Goal: Task Accomplishment & Management: Complete application form

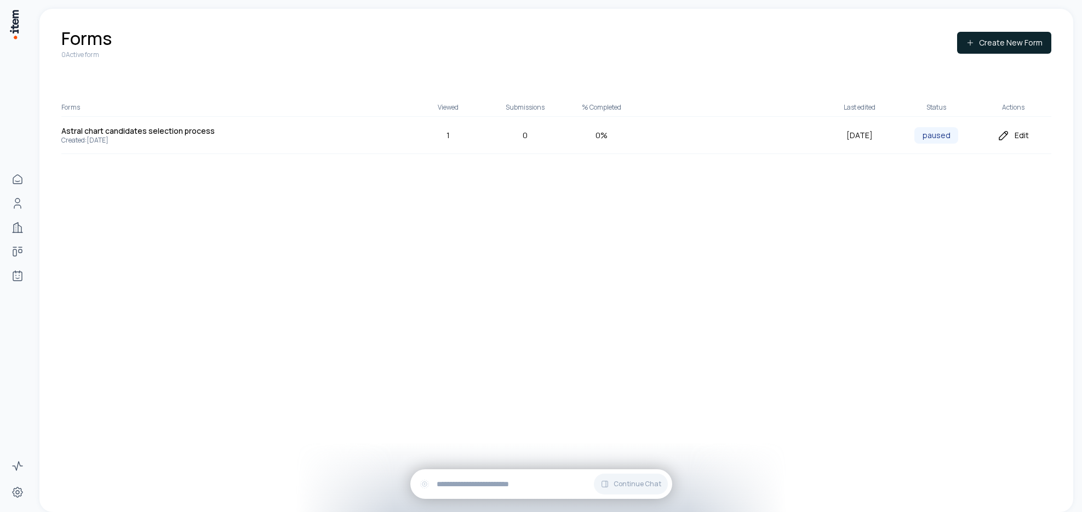
click at [1019, 137] on div "Edit" at bounding box center [1013, 135] width 77 height 13
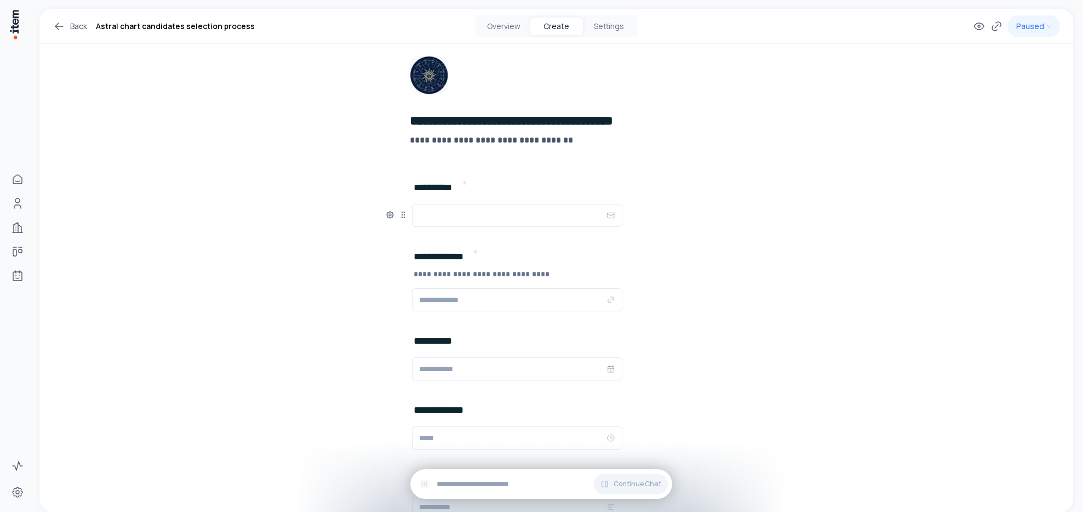
scroll to position [40, 0]
drag, startPoint x: 396, startPoint y: 300, endPoint x: 402, endPoint y: 214, distance: 86.3
click at [405, 214] on icon at bounding box center [409, 213] width 9 height 9
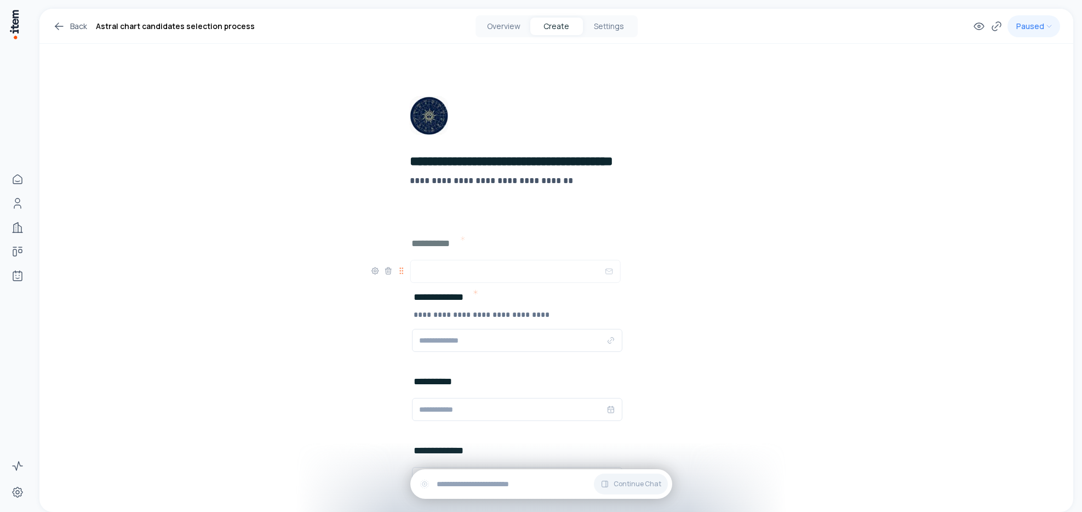
drag, startPoint x: 398, startPoint y: 341, endPoint x: 396, endPoint y: 272, distance: 69.1
click at [397, 272] on icon at bounding box center [401, 270] width 9 height 9
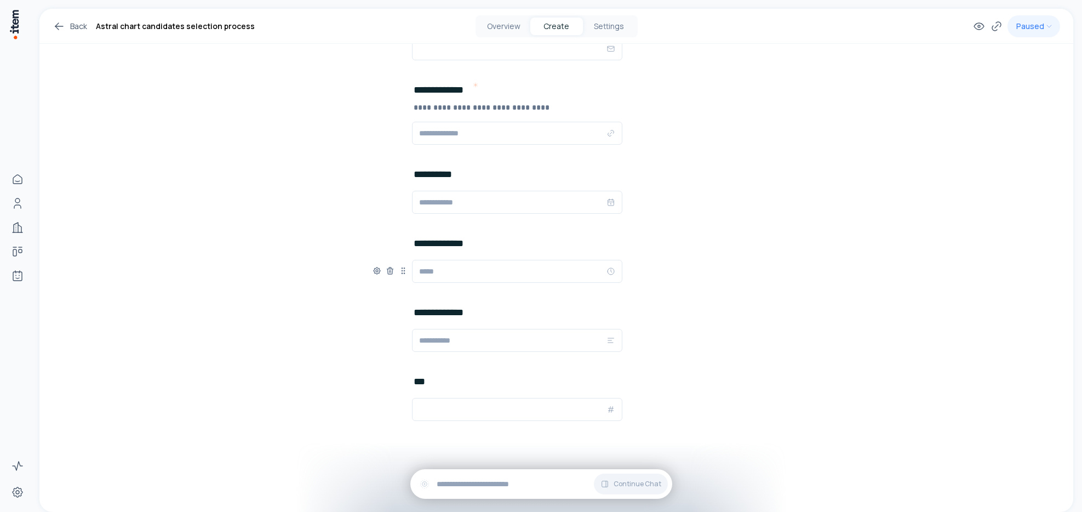
scroll to position [208, 0]
drag, startPoint x: 397, startPoint y: 270, endPoint x: 391, endPoint y: 214, distance: 56.2
click at [393, 214] on icon at bounding box center [397, 214] width 9 height 9
click at [612, 24] on button "Settings" at bounding box center [609, 27] width 53 height 18
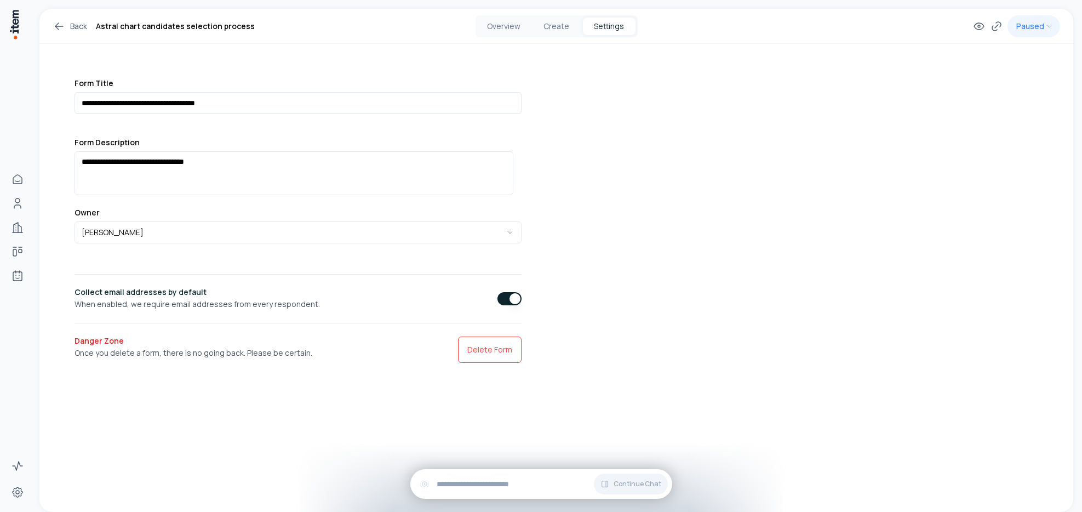
click at [498, 300] on button "button" at bounding box center [510, 298] width 24 height 13
click at [555, 33] on button "Create" at bounding box center [556, 27] width 53 height 18
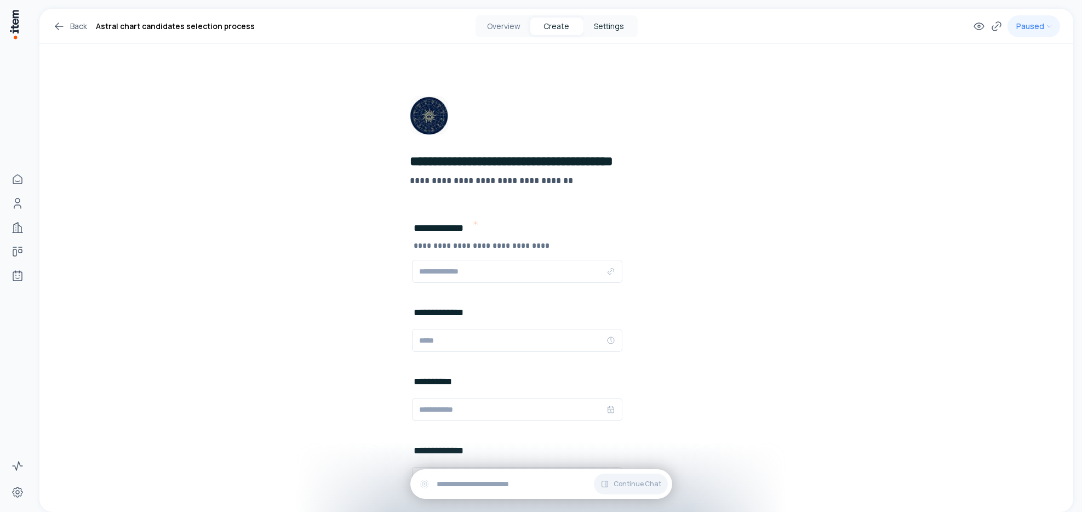
click at [607, 25] on button "Settings" at bounding box center [609, 27] width 53 height 18
click at [609, 24] on button "Settings" at bounding box center [609, 27] width 53 height 18
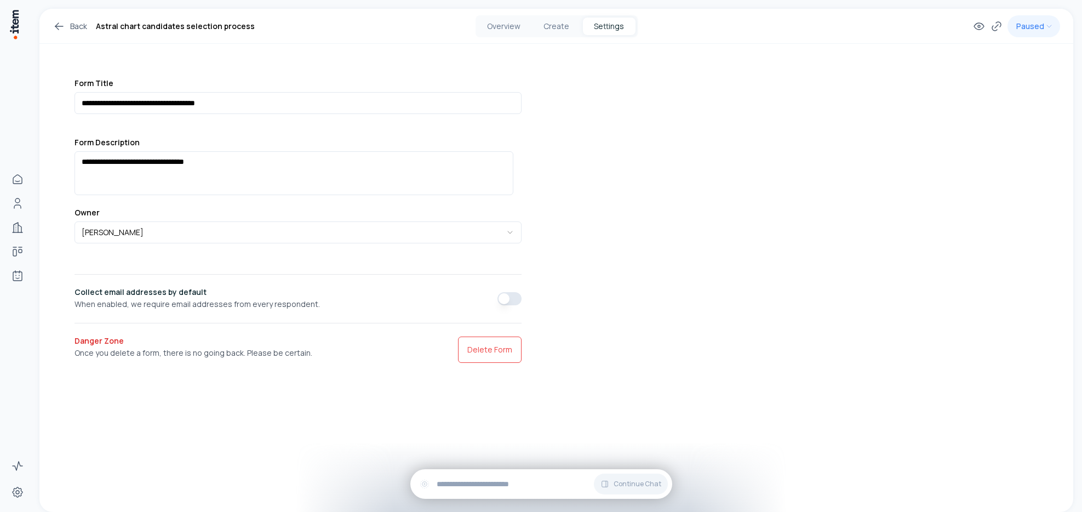
click at [505, 296] on button "button" at bounding box center [510, 298] width 24 height 13
click at [554, 24] on button "Create" at bounding box center [556, 27] width 53 height 18
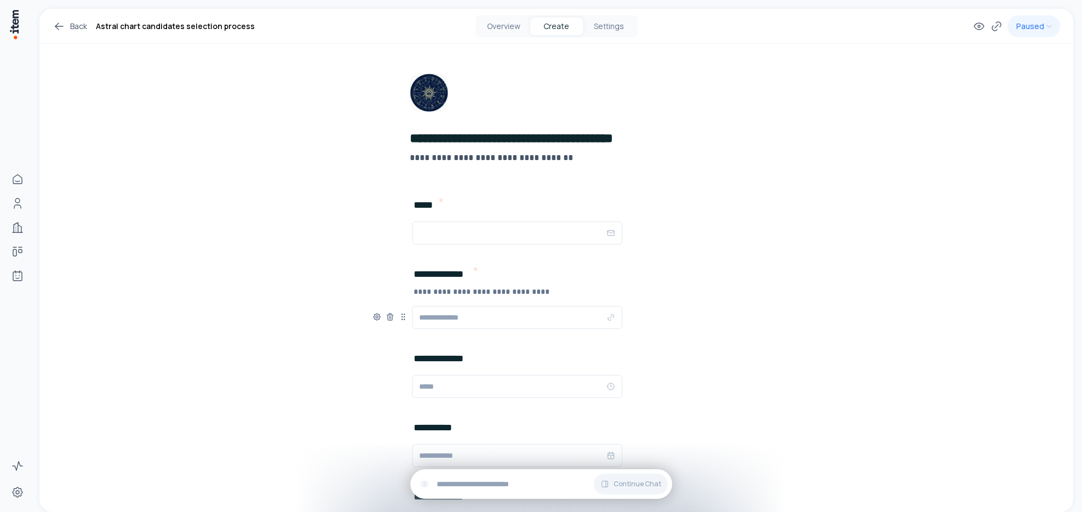
scroll to position [50, 0]
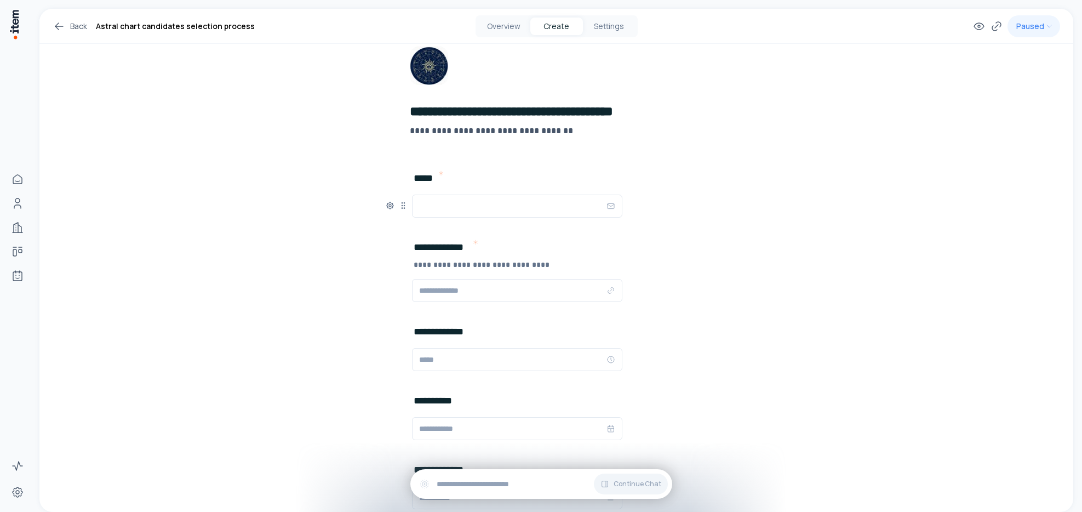
click at [414, 177] on h2 "*****" at bounding box center [426, 177] width 24 height 15
click at [324, 377] on div "**********" at bounding box center [556, 314] width 1034 height 711
click at [463, 232] on span "Add New Element" at bounding box center [474, 231] width 65 height 12
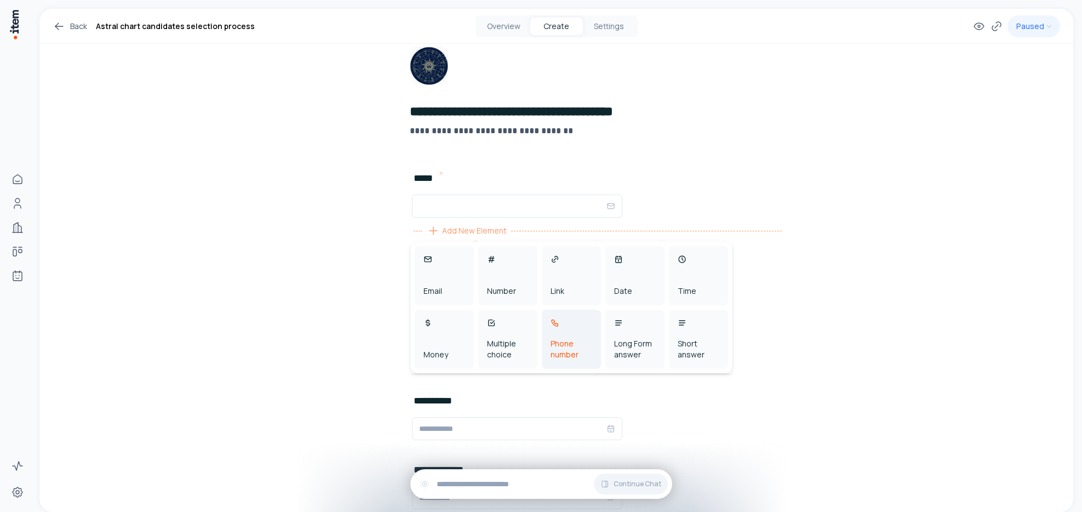
click at [569, 355] on div "Phone number" at bounding box center [572, 349] width 42 height 22
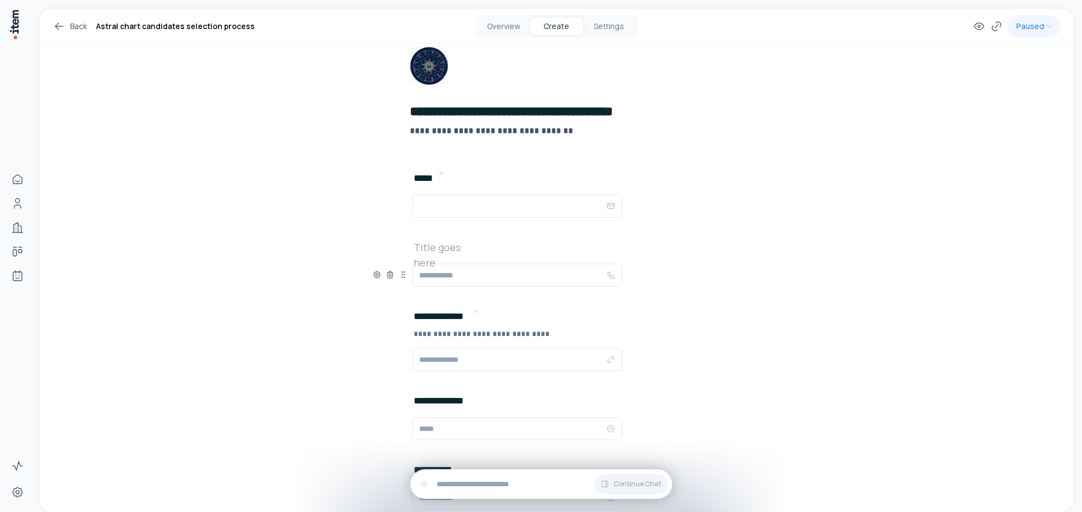
click at [442, 251] on h2 at bounding box center [449, 246] width 70 height 15
click at [245, 254] on div "**********" at bounding box center [556, 349] width 1034 height 780
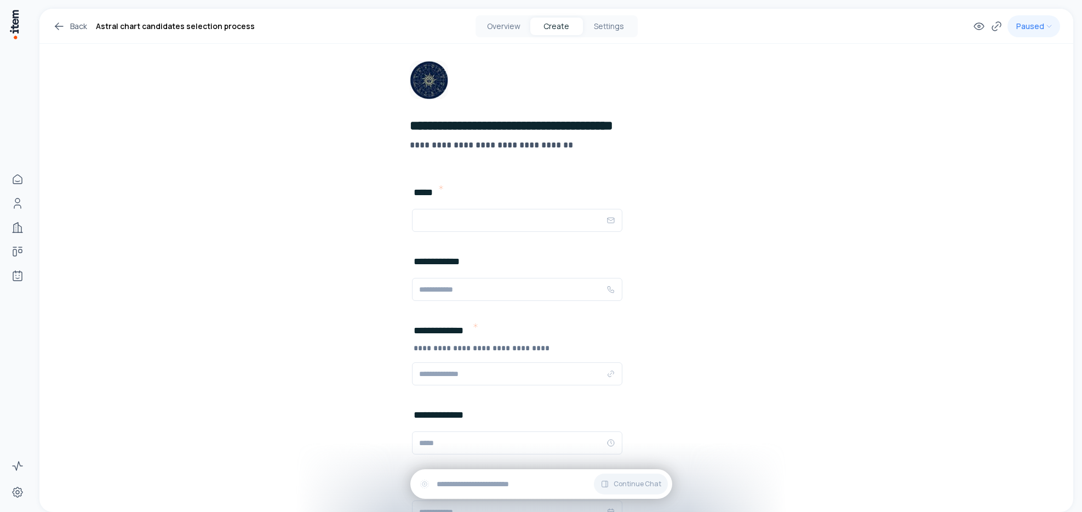
scroll to position [10, 0]
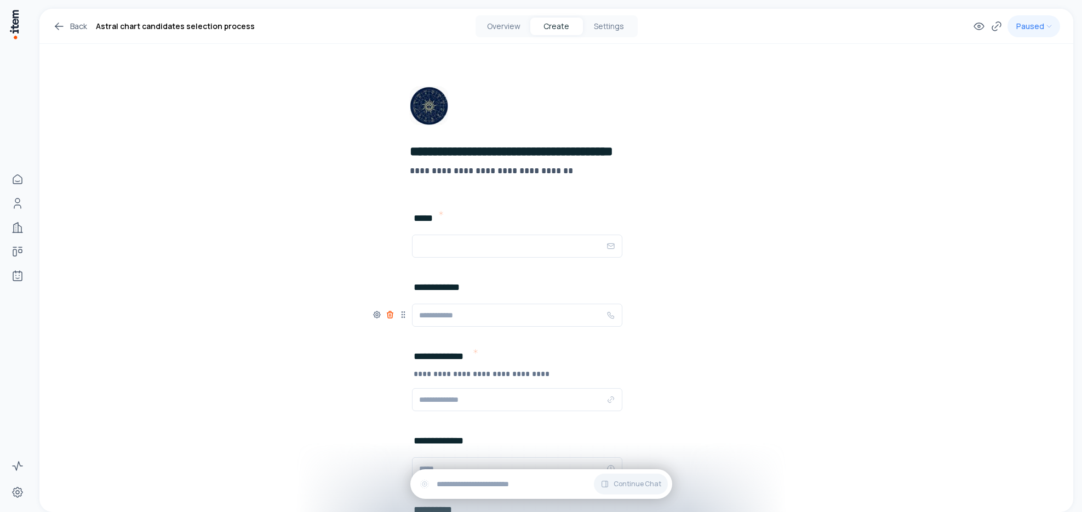
click at [386, 316] on icon at bounding box center [390, 314] width 9 height 9
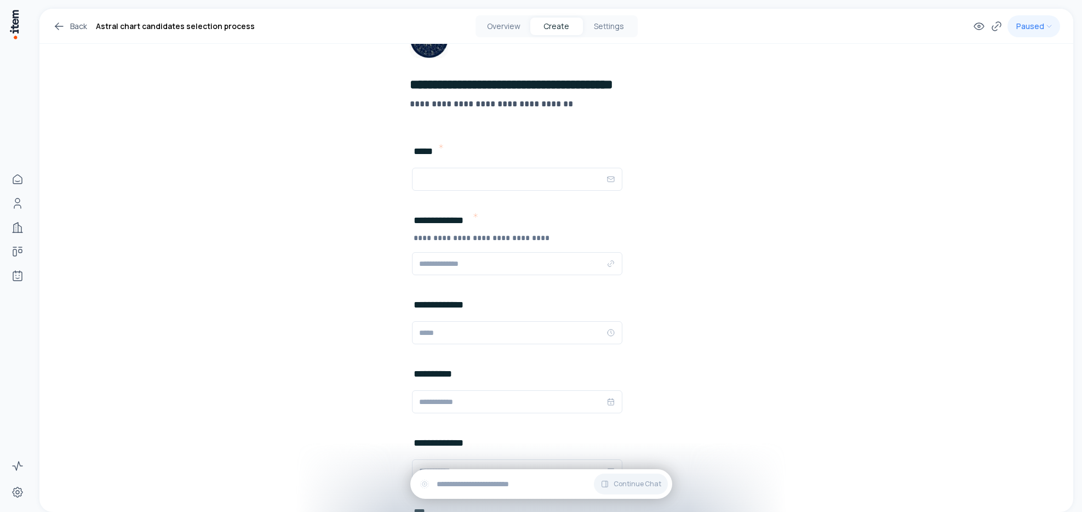
scroll to position [0, 0]
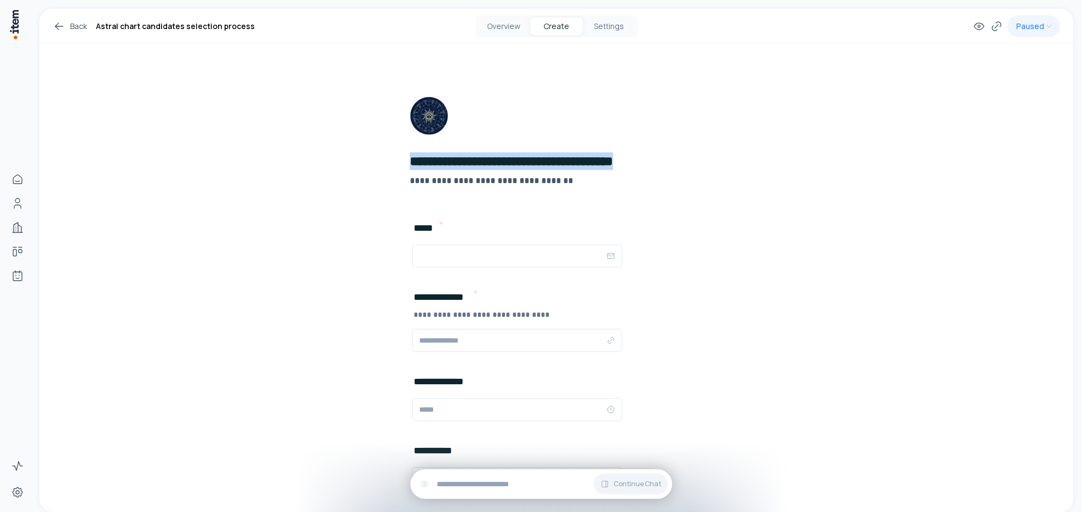
drag, startPoint x: 622, startPoint y: 159, endPoint x: 413, endPoint y: 147, distance: 209.1
click at [413, 147] on div "**********" at bounding box center [575, 145] width 331 height 98
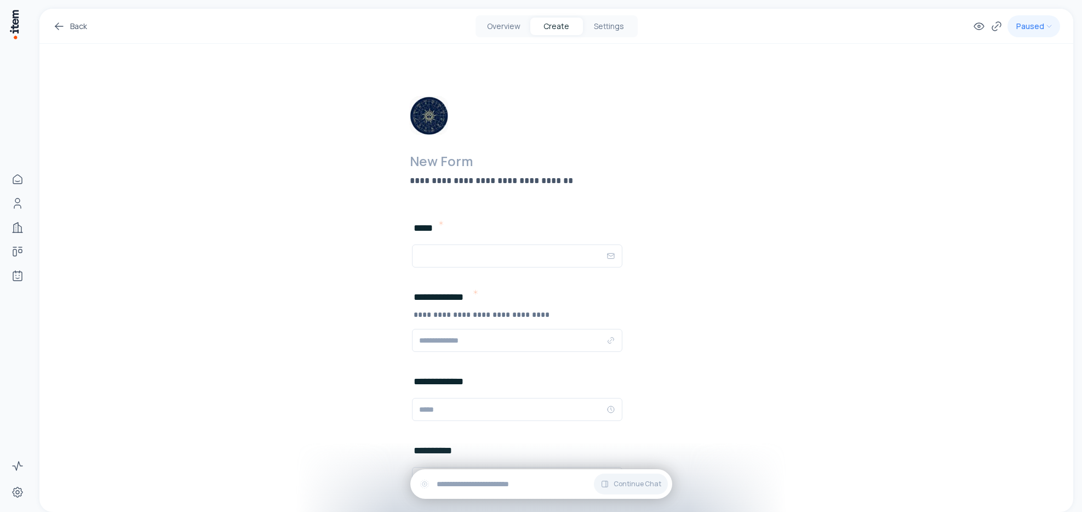
click at [230, 160] on div "**********" at bounding box center [556, 364] width 1034 height 711
click at [63, 27] on icon at bounding box center [59, 26] width 13 height 13
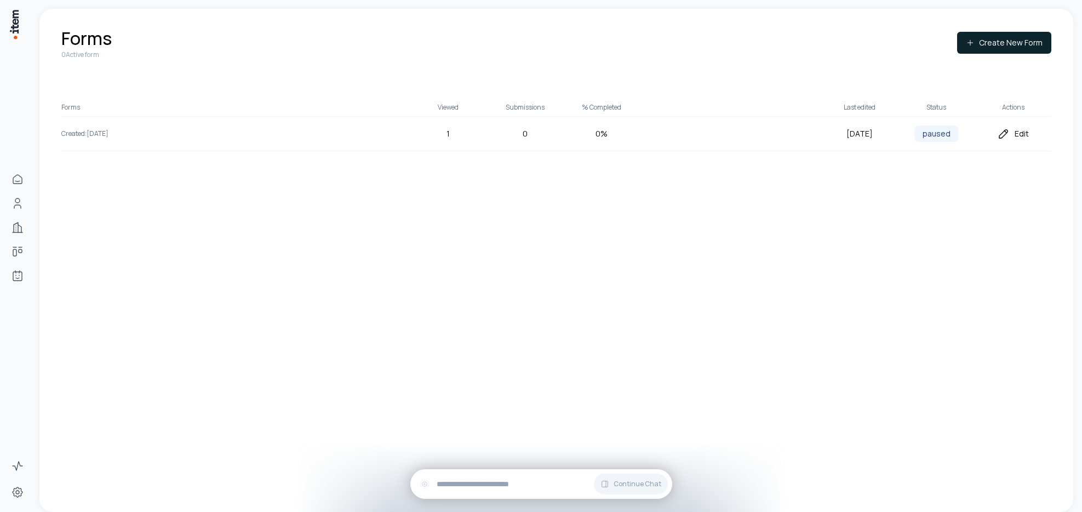
click at [1026, 133] on div "Edit" at bounding box center [1013, 133] width 77 height 13
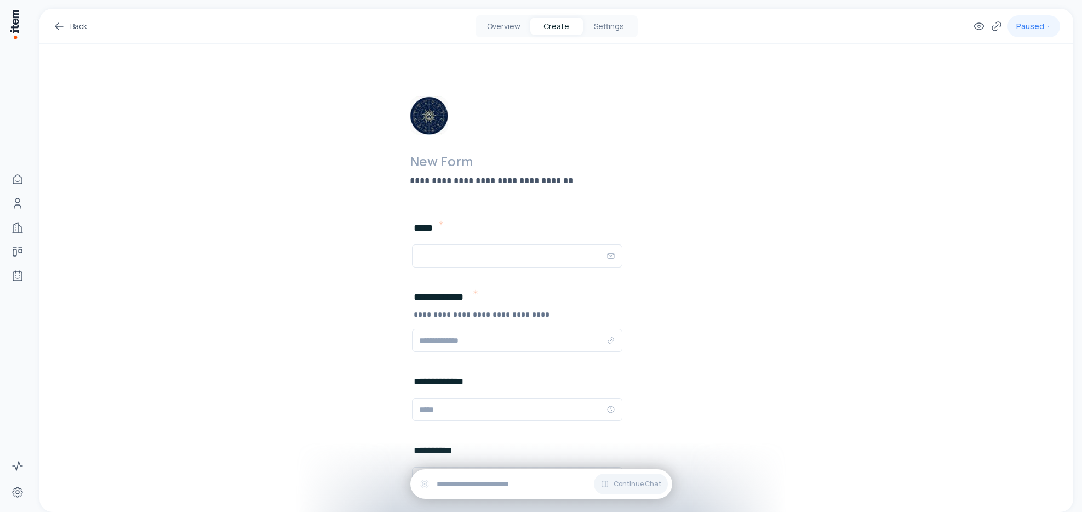
click at [434, 158] on h2 at bounding box center [575, 161] width 331 height 18
click at [205, 145] on div "**********" at bounding box center [556, 364] width 1034 height 711
click at [60, 26] on icon at bounding box center [59, 26] width 13 height 13
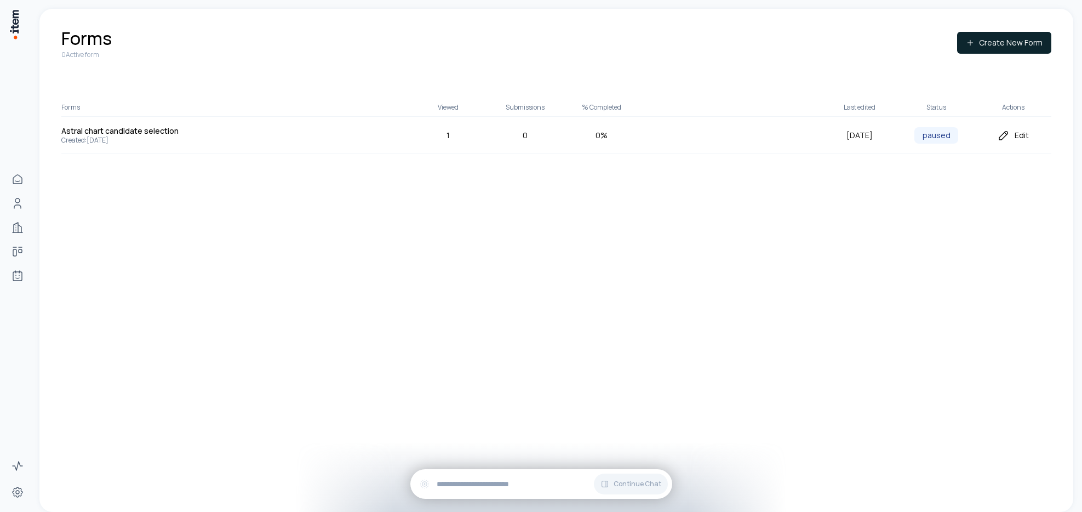
click at [1025, 139] on div "Edit" at bounding box center [1013, 135] width 77 height 13
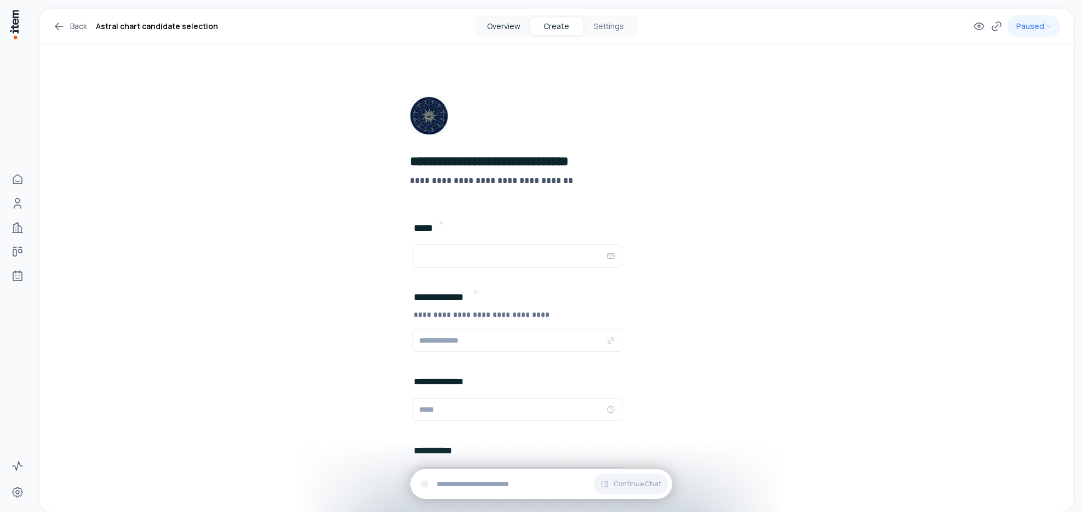
click at [508, 21] on button "Overview" at bounding box center [504, 27] width 53 height 18
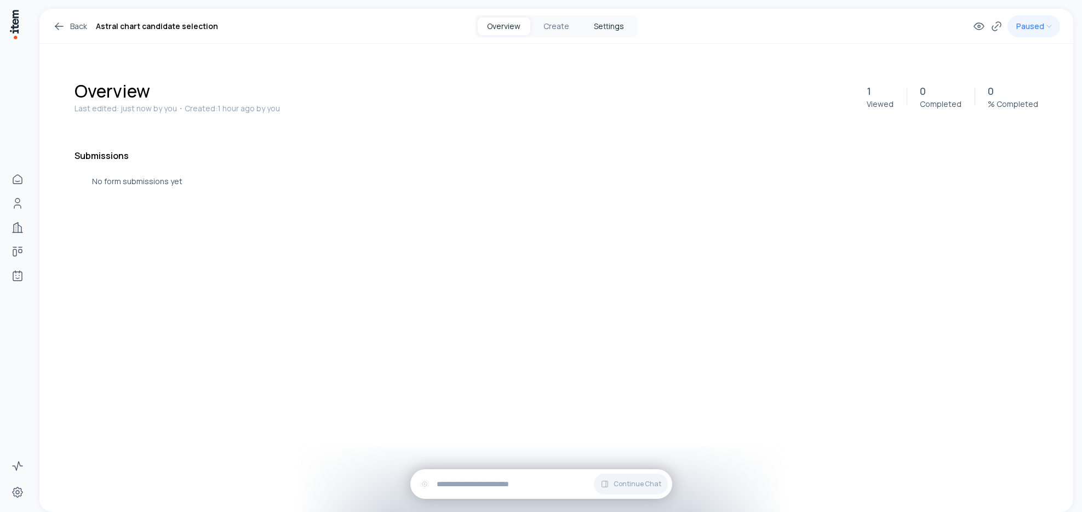
click at [604, 25] on button "Settings" at bounding box center [609, 27] width 53 height 18
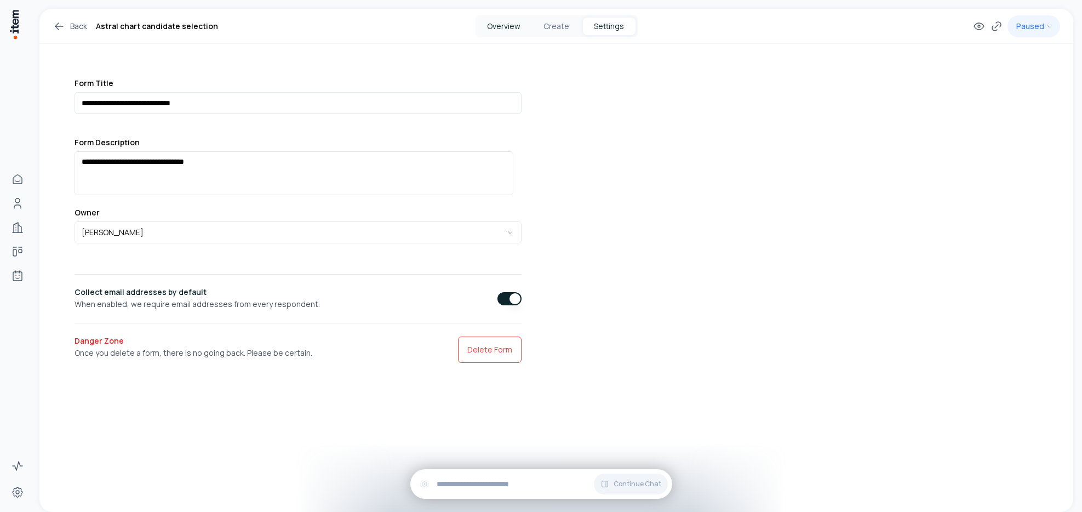
click at [517, 27] on button "Overview" at bounding box center [504, 27] width 53 height 18
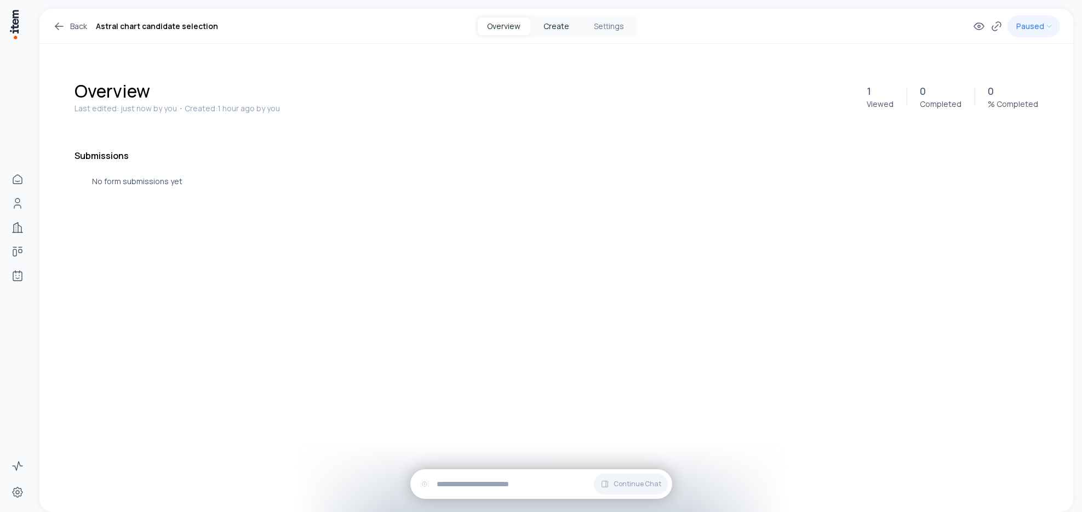
click at [558, 25] on button "Create" at bounding box center [556, 27] width 53 height 18
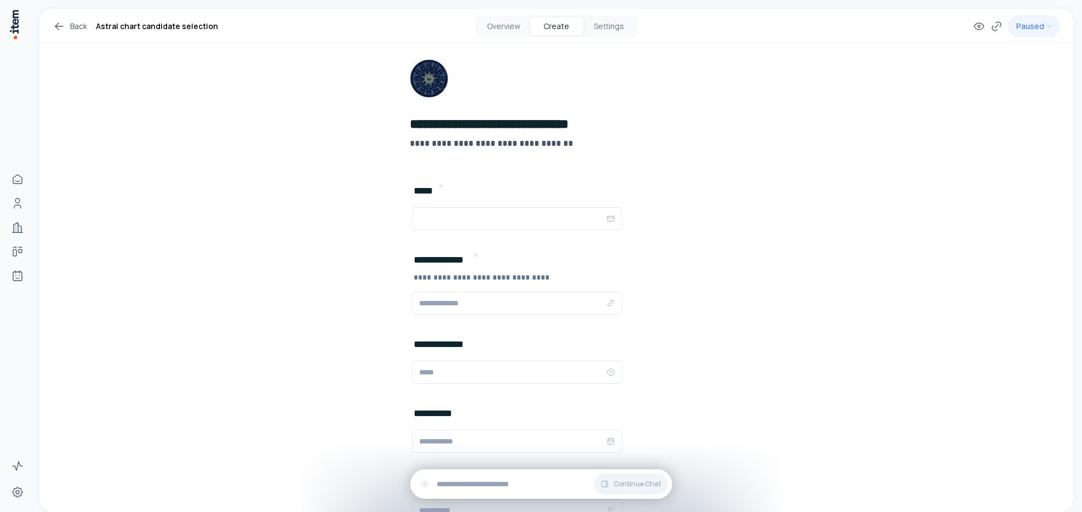
scroll to position [139, 0]
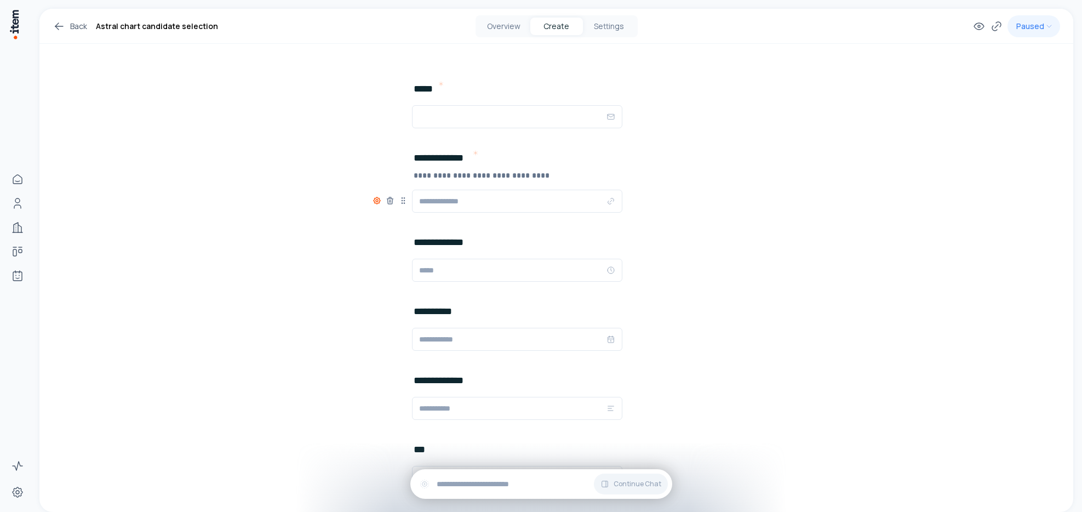
click at [375, 199] on icon at bounding box center [377, 200] width 9 height 9
click at [355, 235] on button "button" at bounding box center [357, 236] width 18 height 10
click at [358, 259] on button "button" at bounding box center [357, 258] width 18 height 10
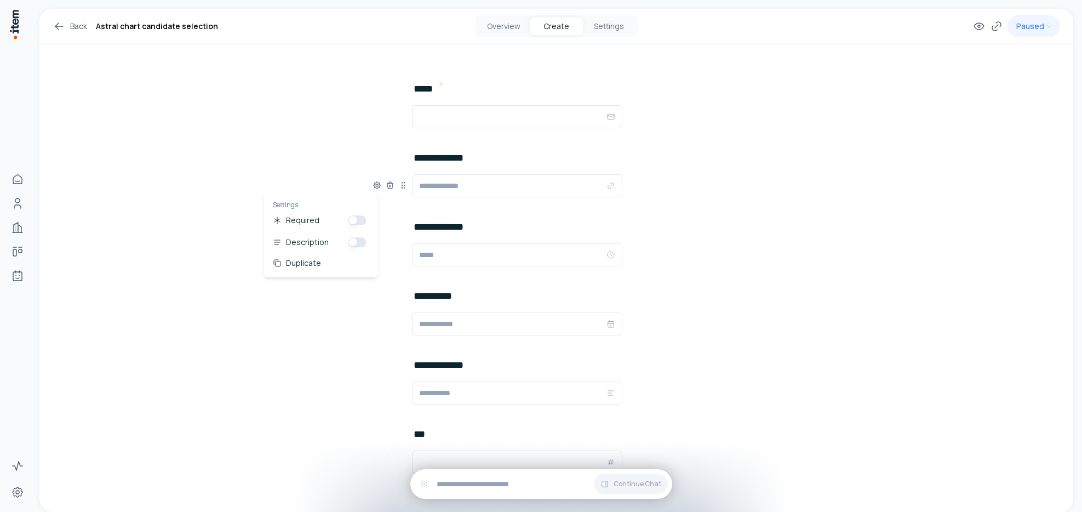
click at [367, 242] on div "Description" at bounding box center [321, 242] width 96 height 13
click at [364, 243] on button "button" at bounding box center [357, 242] width 18 height 10
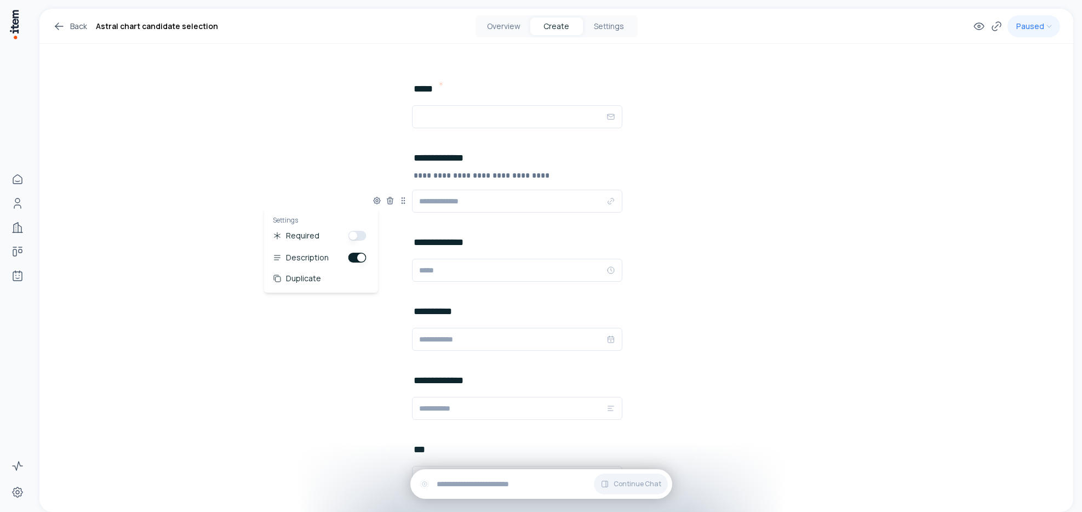
click at [362, 239] on button "button" at bounding box center [357, 236] width 18 height 10
click at [330, 176] on div "**********" at bounding box center [556, 225] width 1034 height 711
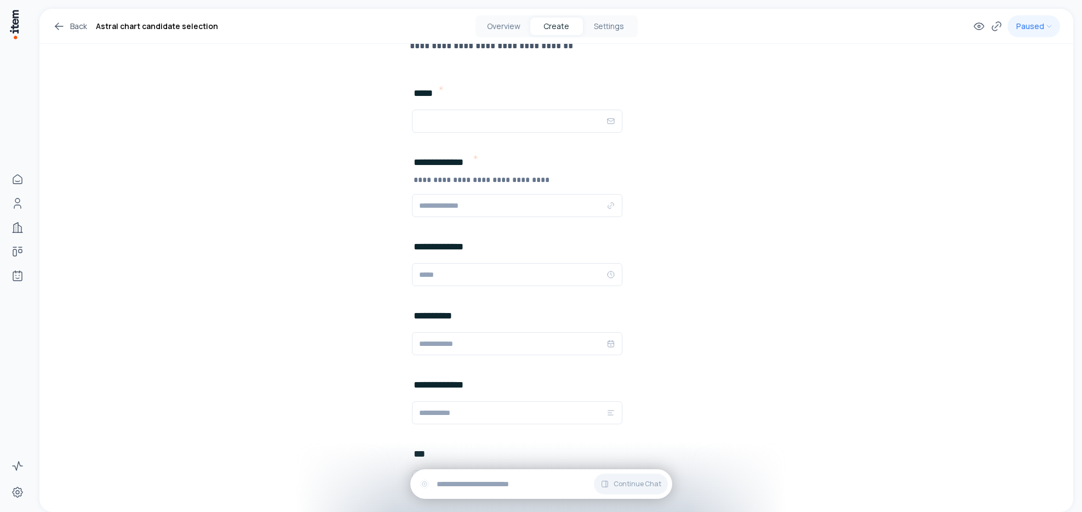
scroll to position [208, 0]
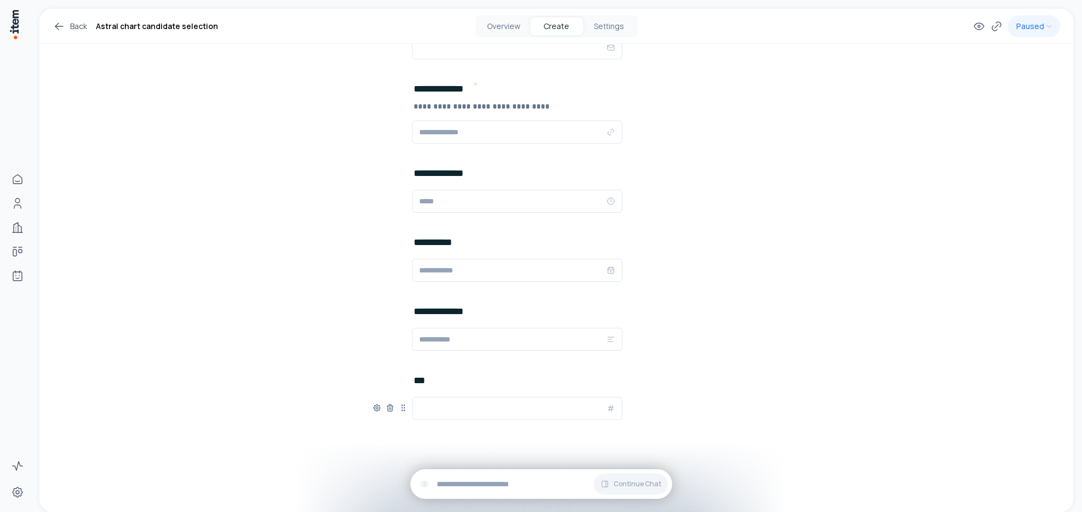
click at [427, 410] on input "text" at bounding box center [512, 408] width 187 height 13
click at [292, 346] on div "**********" at bounding box center [556, 156] width 1034 height 711
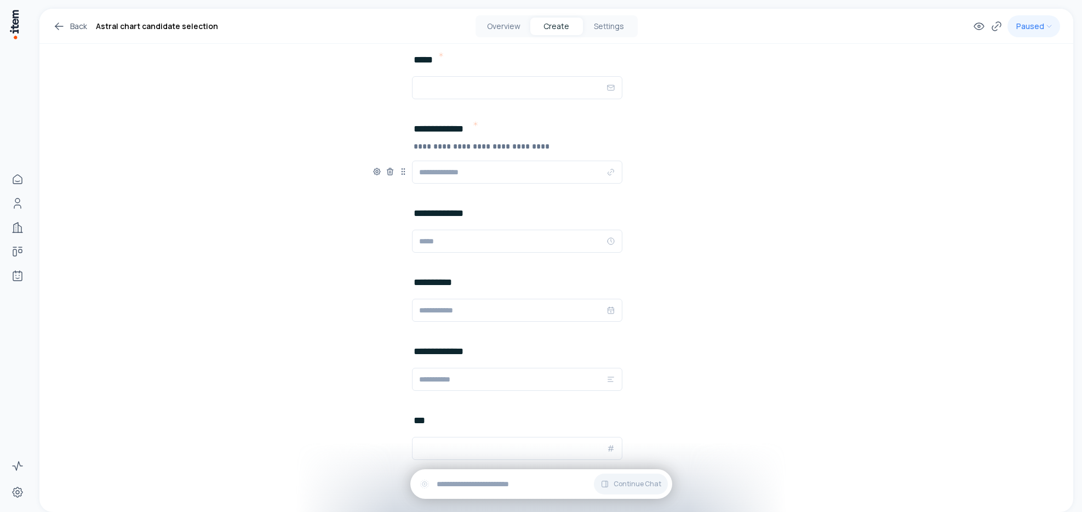
scroll to position [149, 0]
